Goal: Check status

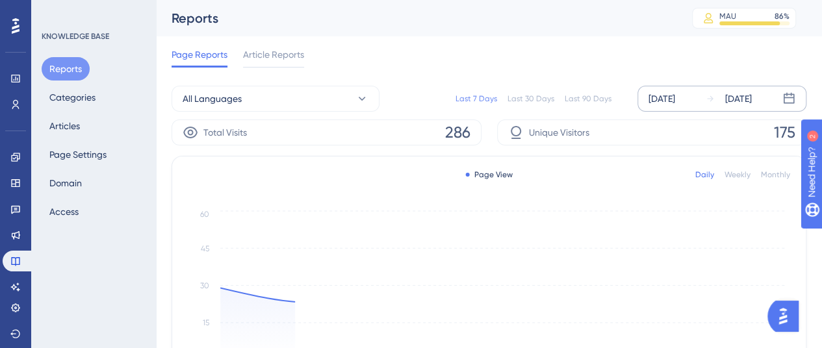
click at [674, 97] on div "[DATE]" at bounding box center [662, 99] width 27 height 16
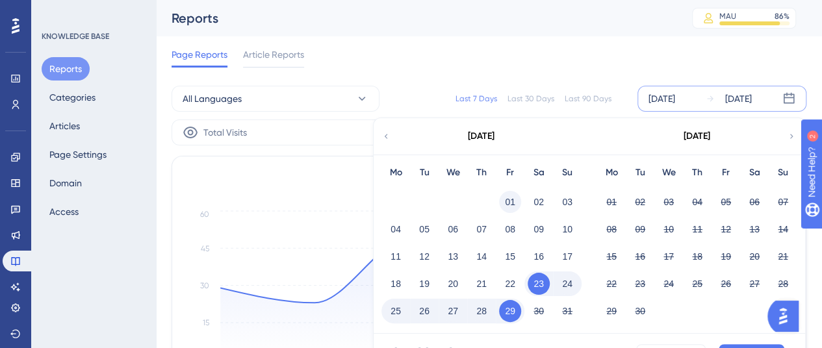
click at [507, 197] on button "01" at bounding box center [510, 202] width 22 height 22
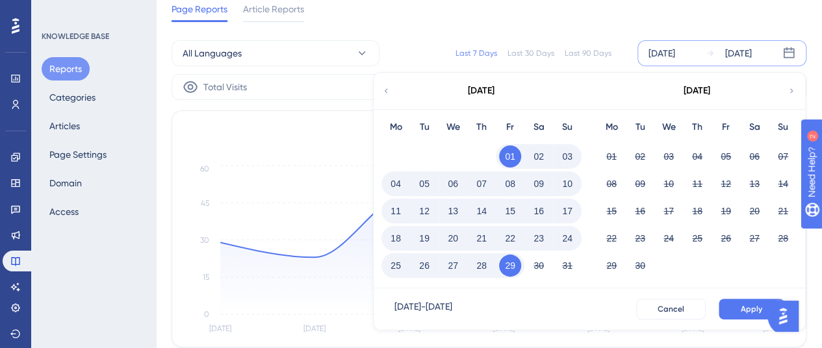
scroll to position [65, 0]
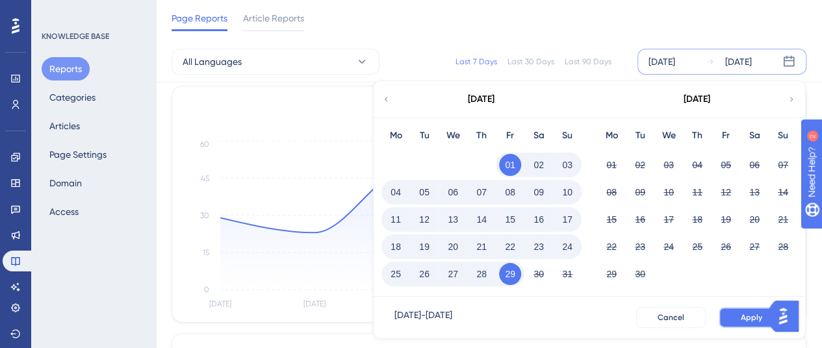
click at [753, 308] on button "Apply" at bounding box center [752, 317] width 66 height 21
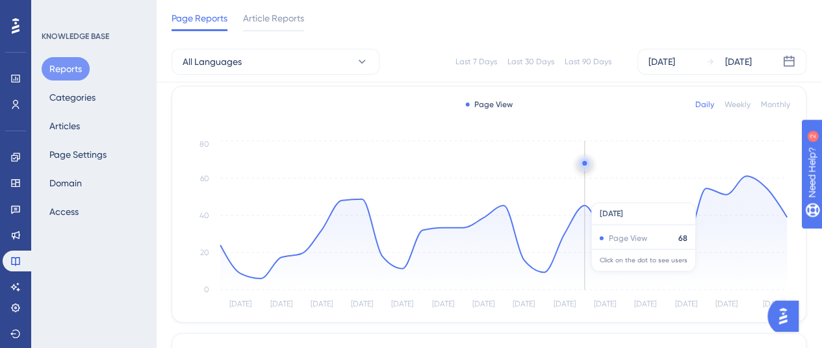
scroll to position [0, 0]
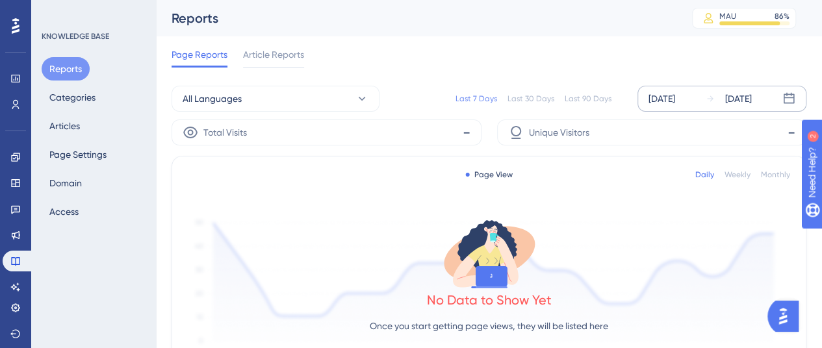
click at [675, 94] on div "[DATE]" at bounding box center [662, 99] width 27 height 16
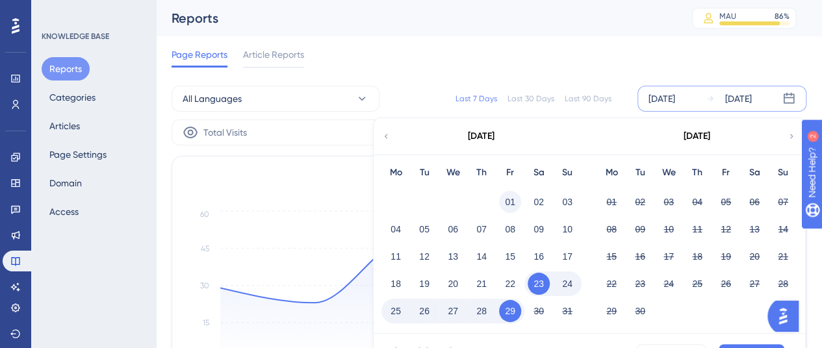
click at [516, 205] on button "01" at bounding box center [510, 202] width 22 height 22
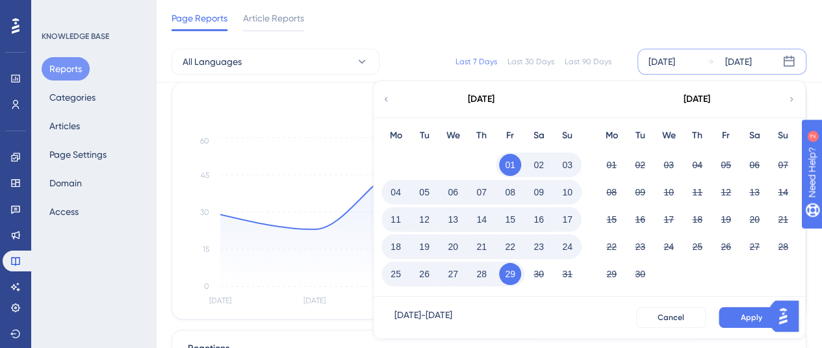
scroll to position [130, 0]
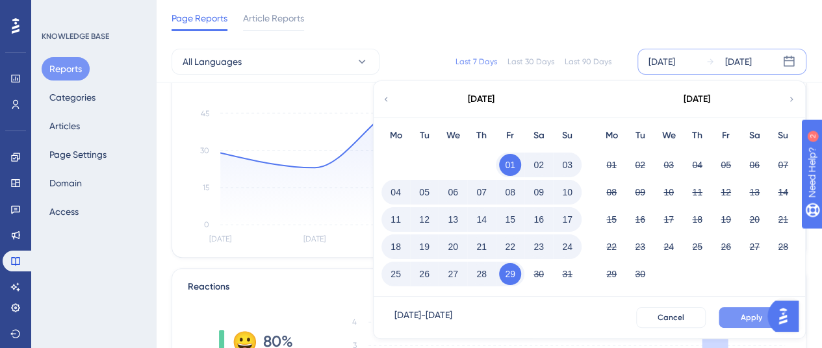
click at [747, 320] on span "Apply" at bounding box center [751, 318] width 21 height 10
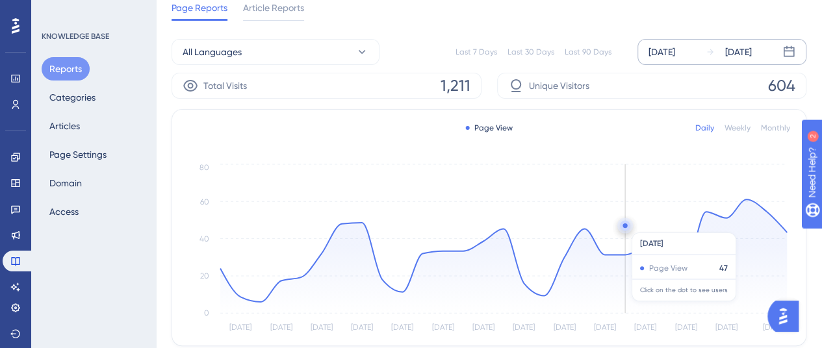
scroll to position [0, 0]
